Goal: Task Accomplishment & Management: Manage account settings

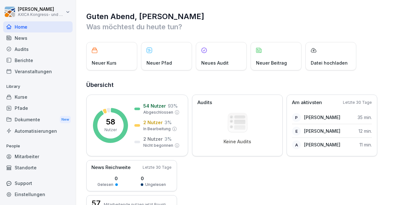
click at [28, 158] on div "Mitarbeiter" at bounding box center [37, 156] width 69 height 11
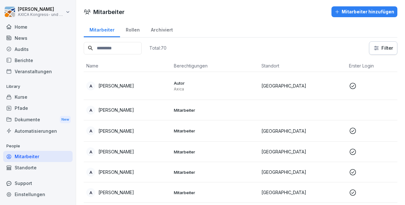
click at [115, 131] on p "[PERSON_NAME]" at bounding box center [116, 131] width 36 height 7
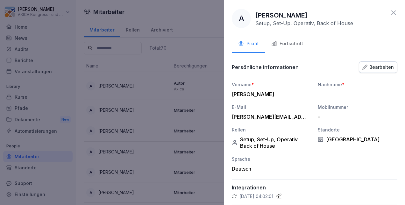
click at [376, 69] on div "Bearbeiten" at bounding box center [379, 67] width 32 height 7
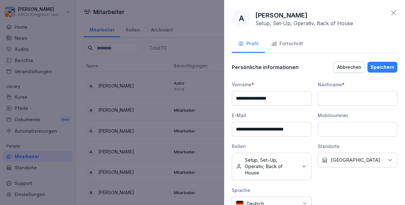
scroll to position [100, 0]
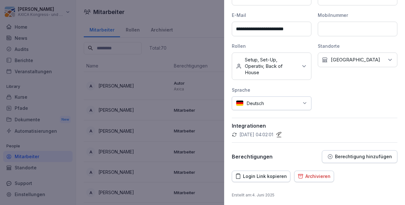
click at [345, 154] on p "Berechtigung hinzufügen" at bounding box center [363, 156] width 57 height 5
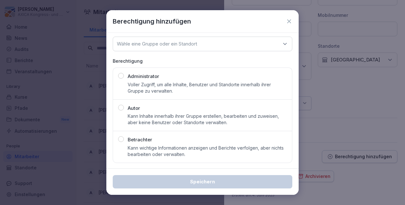
scroll to position [0, 0]
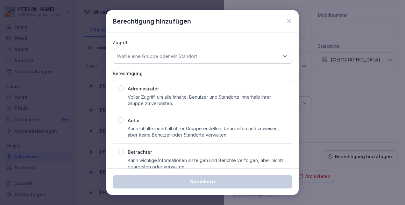
click at [284, 25] on div "Berechtigung hinzufügen" at bounding box center [203, 22] width 180 height 10
click at [286, 22] on icon at bounding box center [289, 21] width 6 height 6
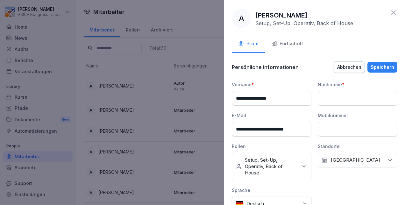
click at [349, 69] on div "Abbrechen" at bounding box center [350, 67] width 24 height 7
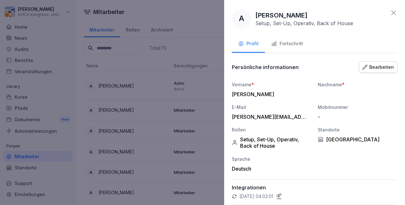
click at [390, 13] on icon at bounding box center [394, 13] width 8 height 8
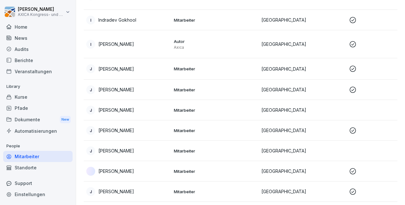
scroll to position [482, 0]
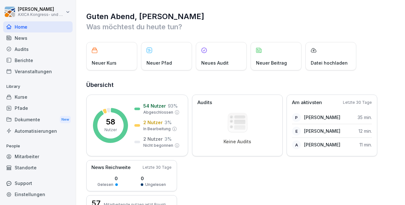
click at [23, 100] on div "Kurse" at bounding box center [37, 96] width 69 height 11
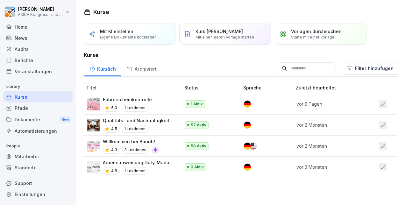
click at [146, 115] on td "Qualitäts- und Nachhaltigkeitspolitik bei AXICA 4.5 1 Lektionen" at bounding box center [133, 125] width 98 height 21
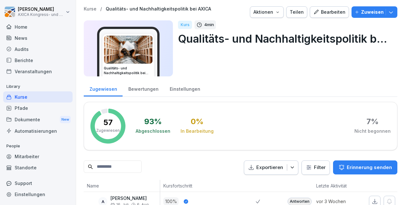
click at [331, 42] on p "Qualitäts- und Nachhaltigkeitspolitik bei AXICA" at bounding box center [285, 39] width 215 height 16
click at [333, 11] on div "Bearbeiten" at bounding box center [330, 12] width 32 height 7
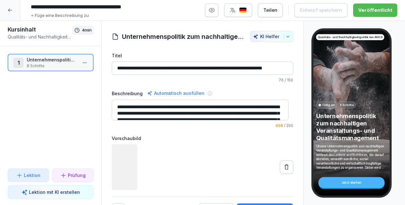
click at [173, 39] on h1 "Unternehmenspolitik zum nachhaltigen Veranstaltungs- und Qualitätsmanagement" at bounding box center [183, 37] width 122 height 10
